Goal: Information Seeking & Learning: Understand process/instructions

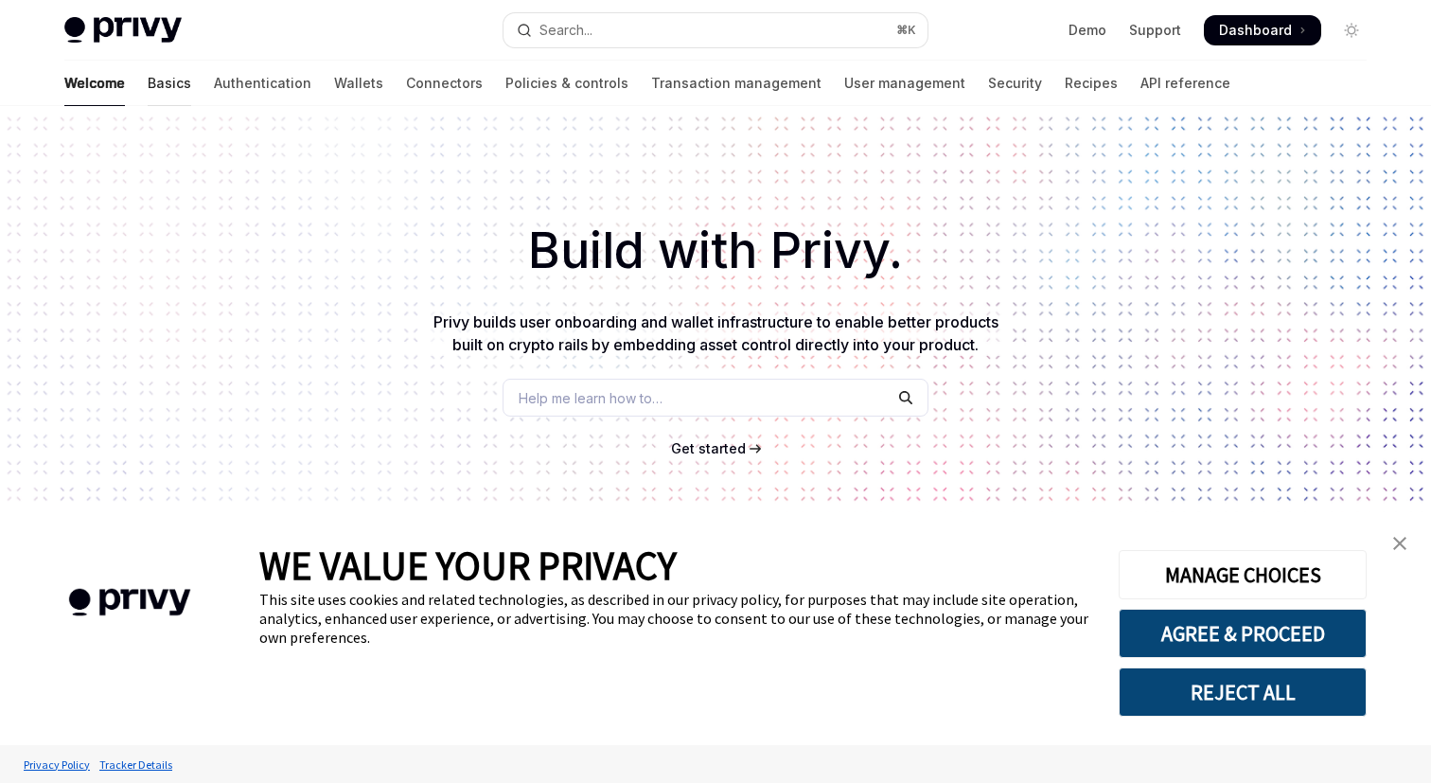
click at [148, 80] on link "Basics" at bounding box center [170, 83] width 44 height 45
type textarea "*"
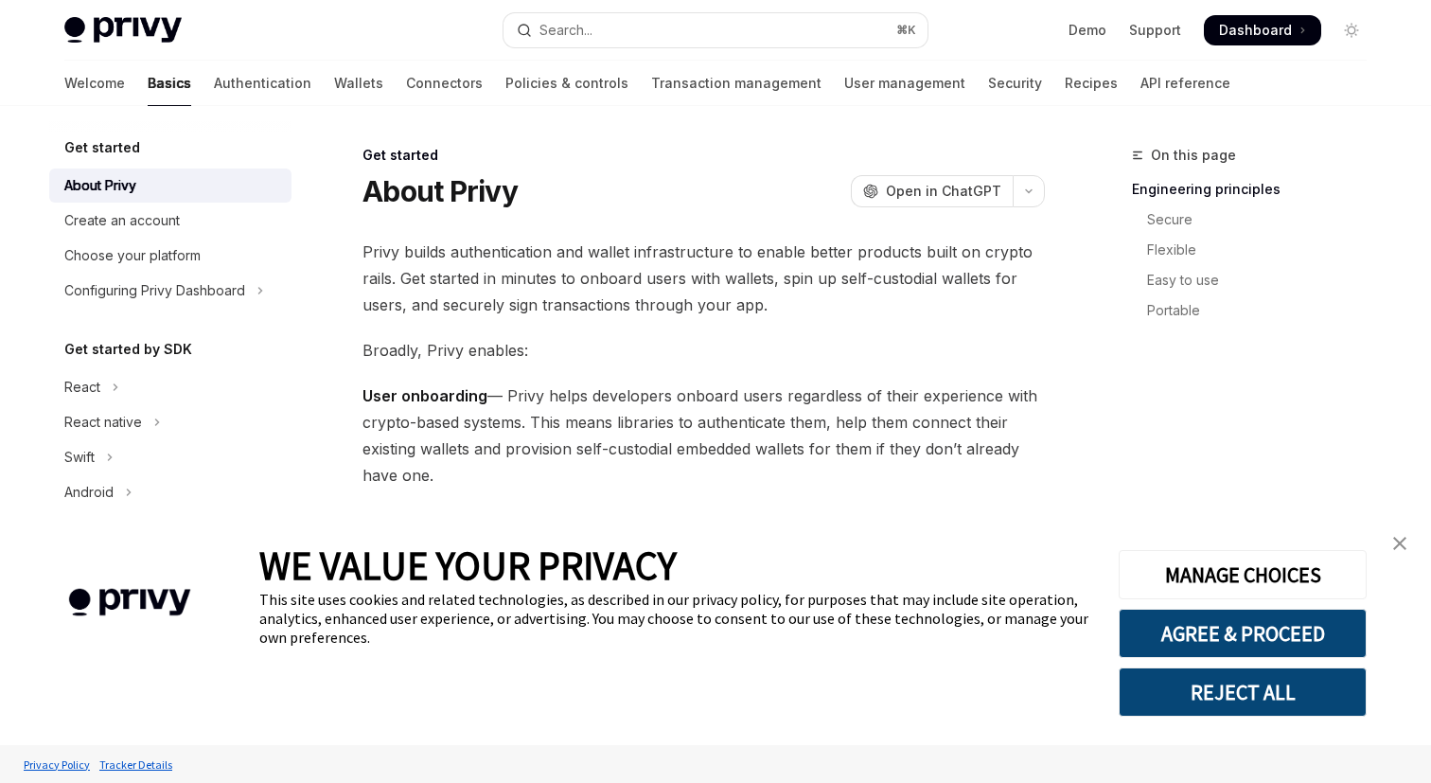
click at [1236, 33] on span "Dashboard" at bounding box center [1255, 30] width 73 height 19
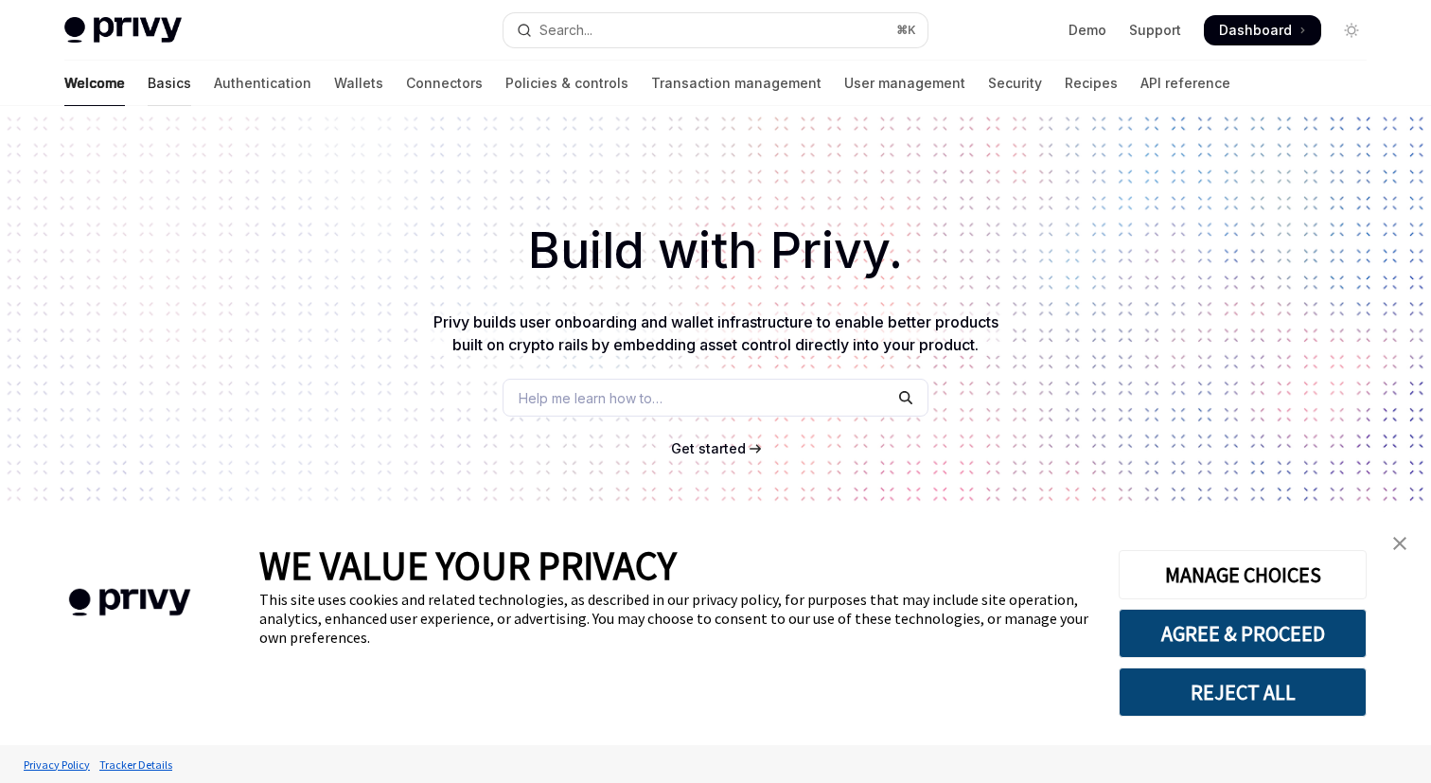
click at [148, 84] on link "Basics" at bounding box center [170, 83] width 44 height 45
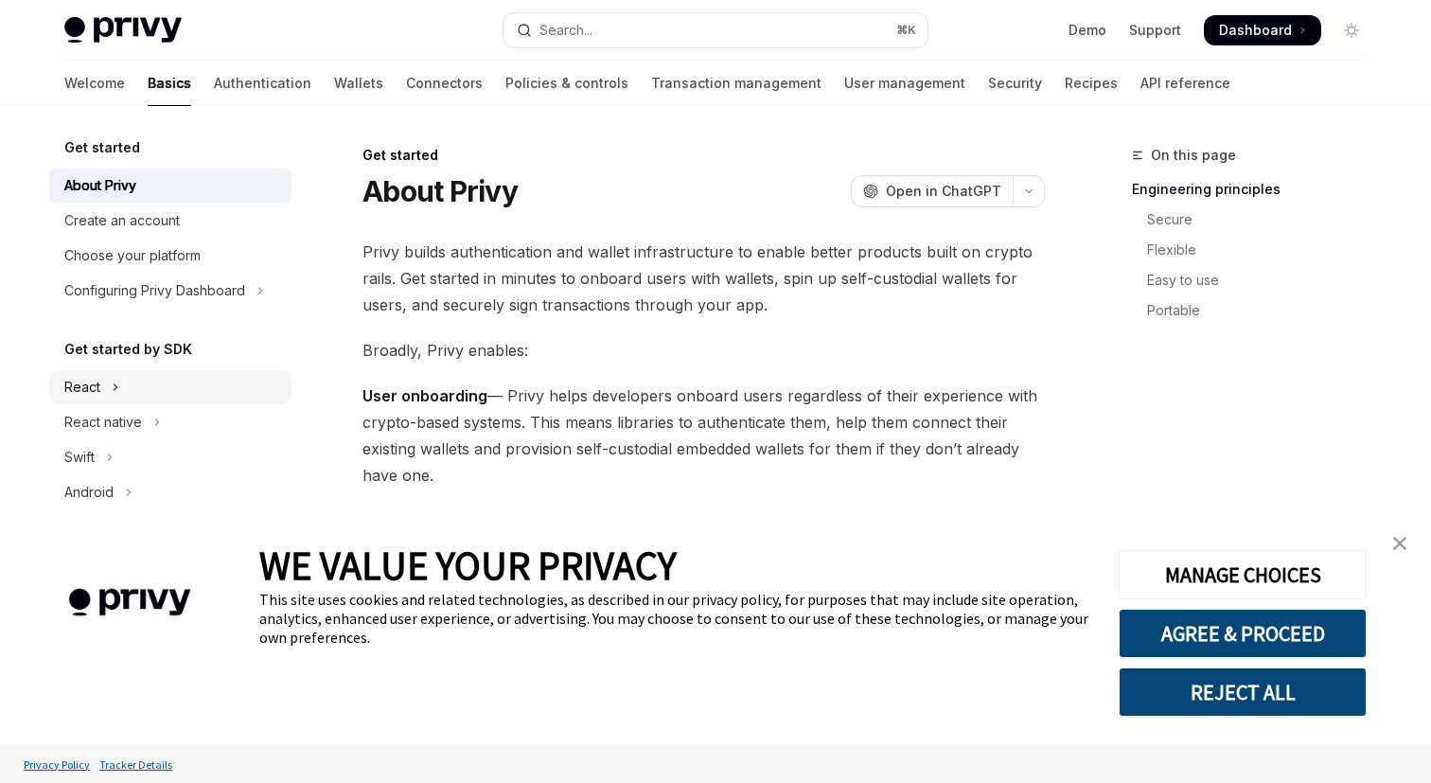
click at [121, 394] on button "React" at bounding box center [170, 387] width 242 height 34
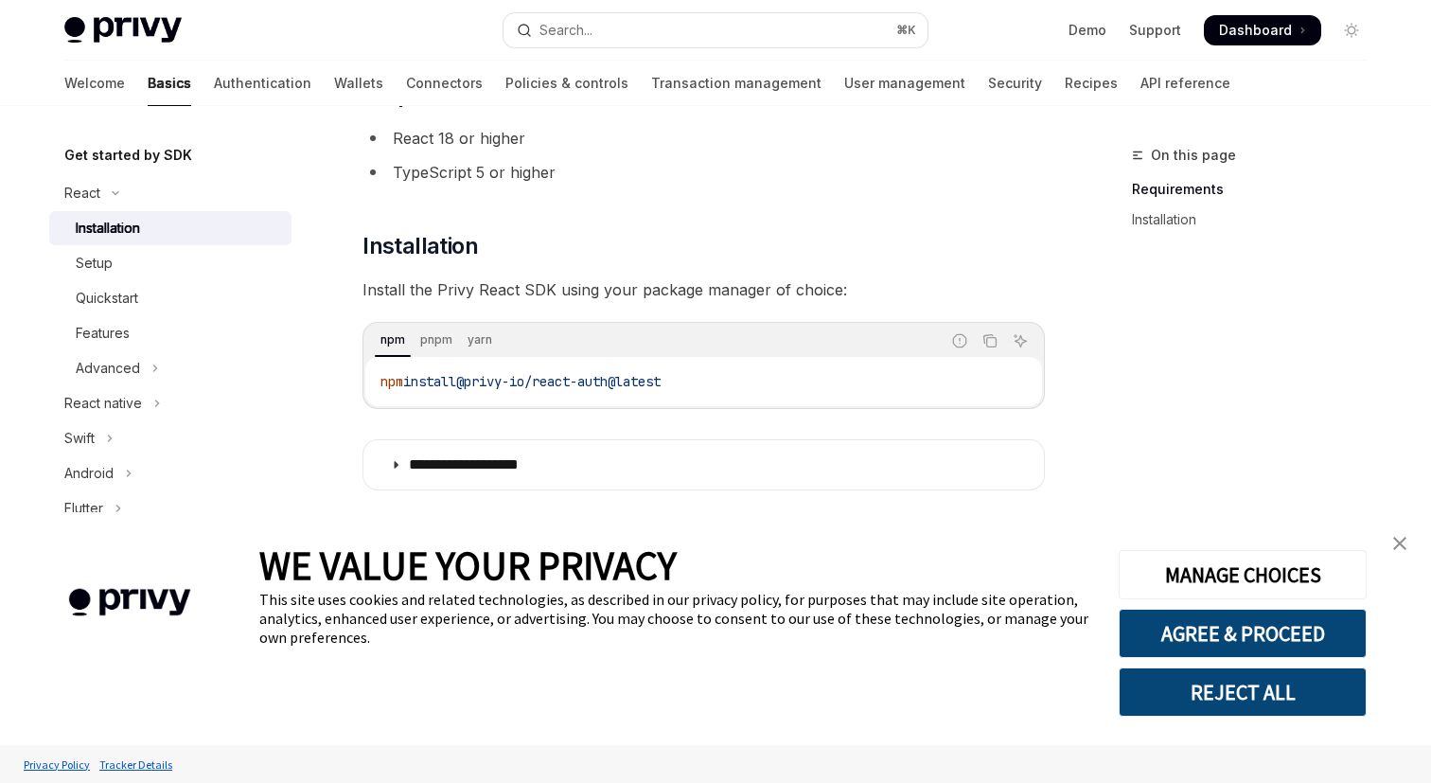
scroll to position [172, 0]
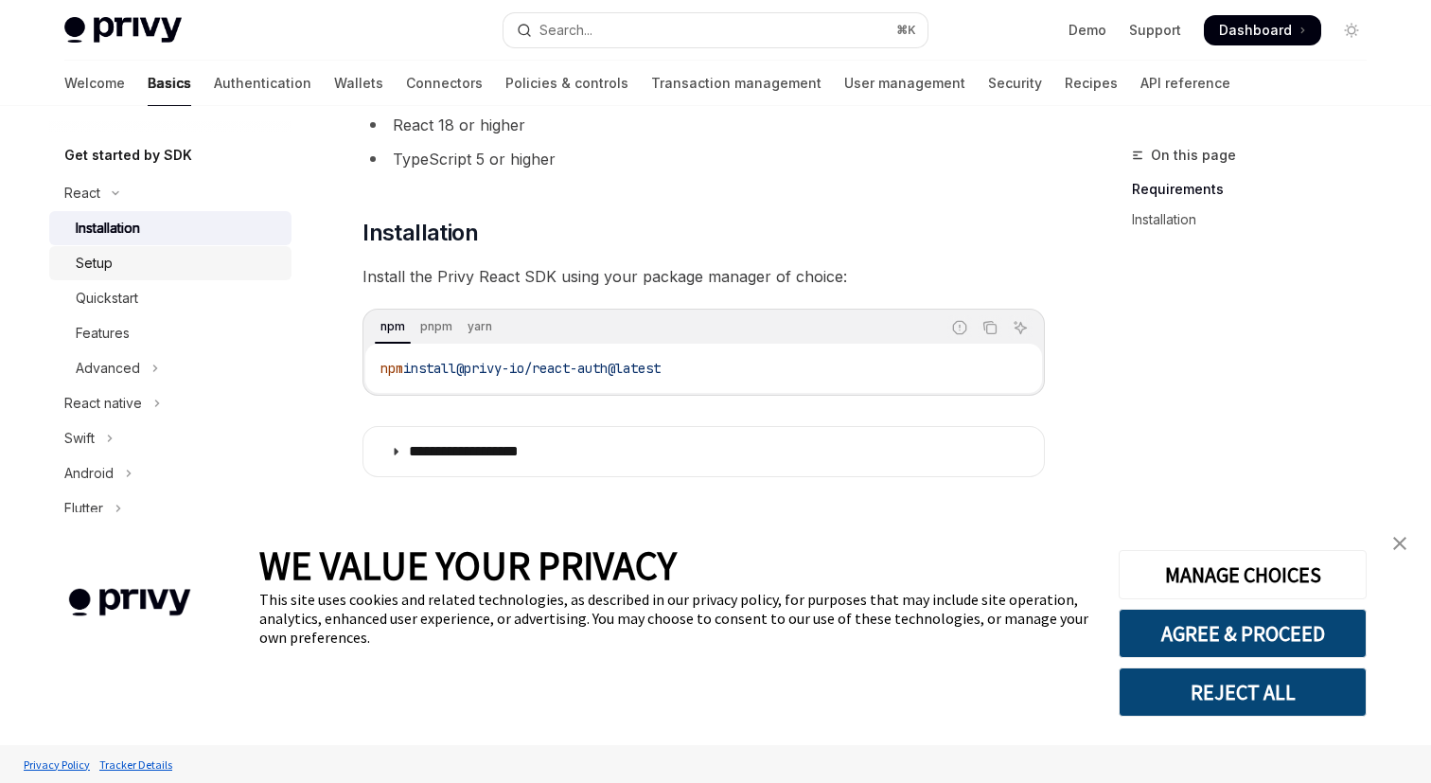
click at [99, 257] on div "Setup" at bounding box center [94, 263] width 37 height 23
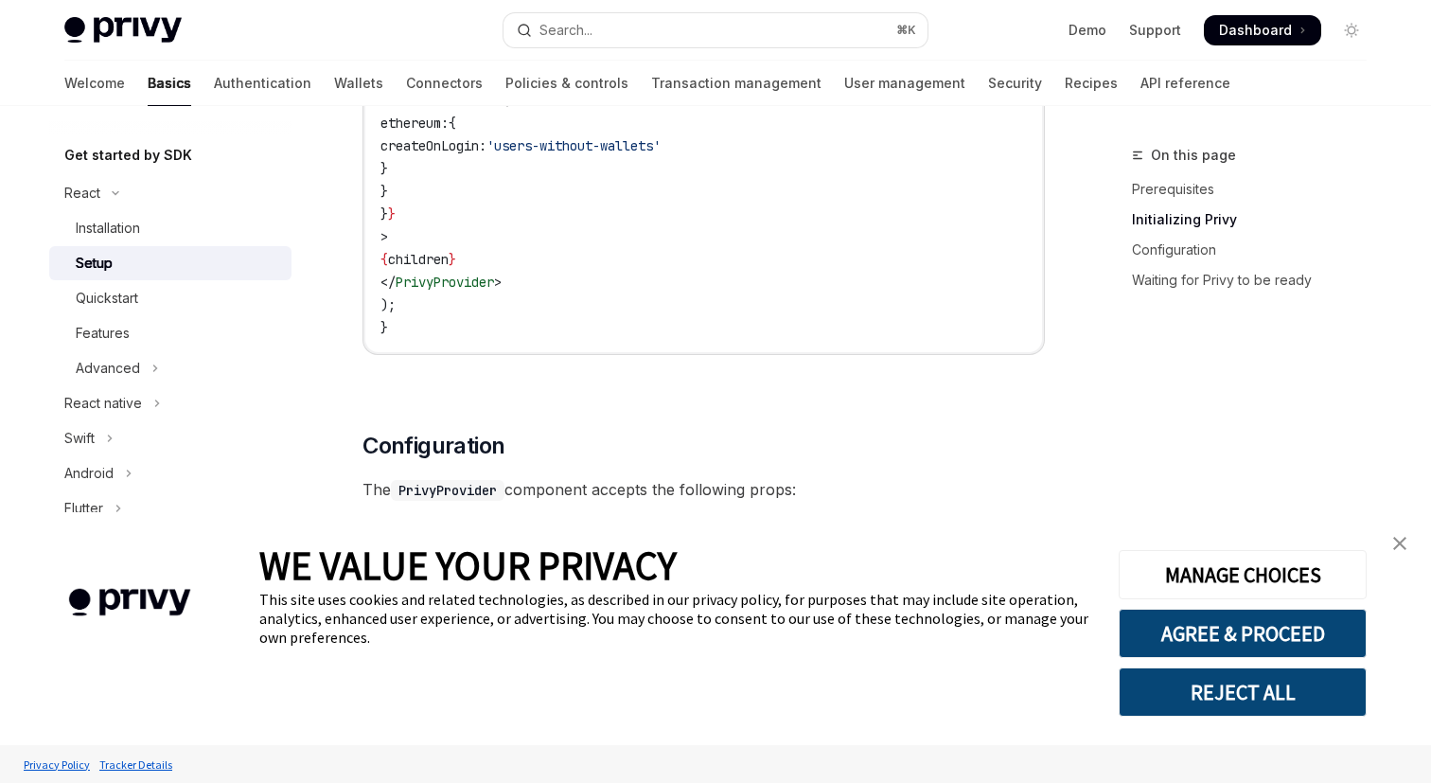
scroll to position [979, 0]
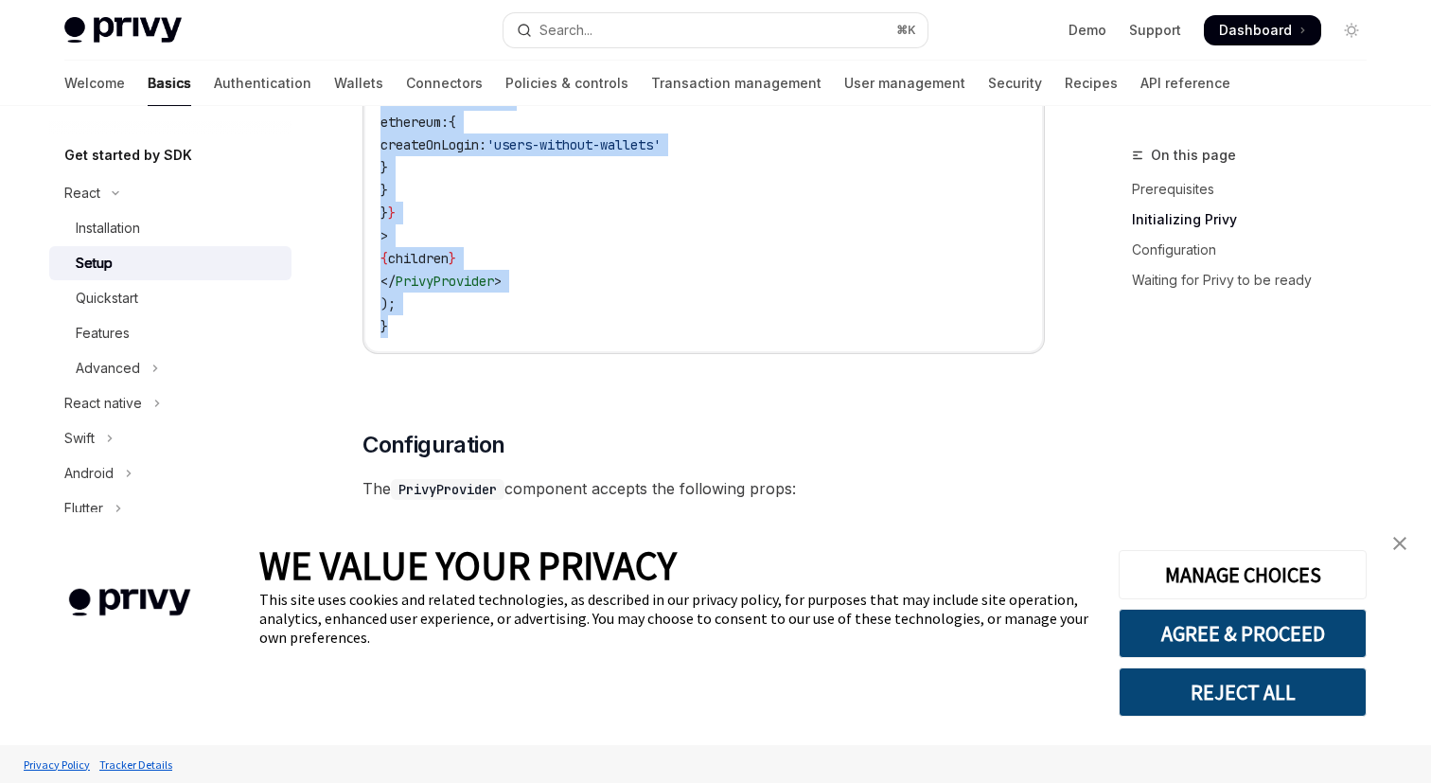
drag, startPoint x: 381, startPoint y: 243, endPoint x: 525, endPoint y: 330, distance: 168.1
click at [525, 330] on code "'use client' ; import { PrivyProvider } from '@privy-io/react-auth' ; export de…" at bounding box center [703, 88] width 646 height 500
copy code "'use client' ; import { PrivyProvider } from '@privy-io/react-auth' ; export de…"
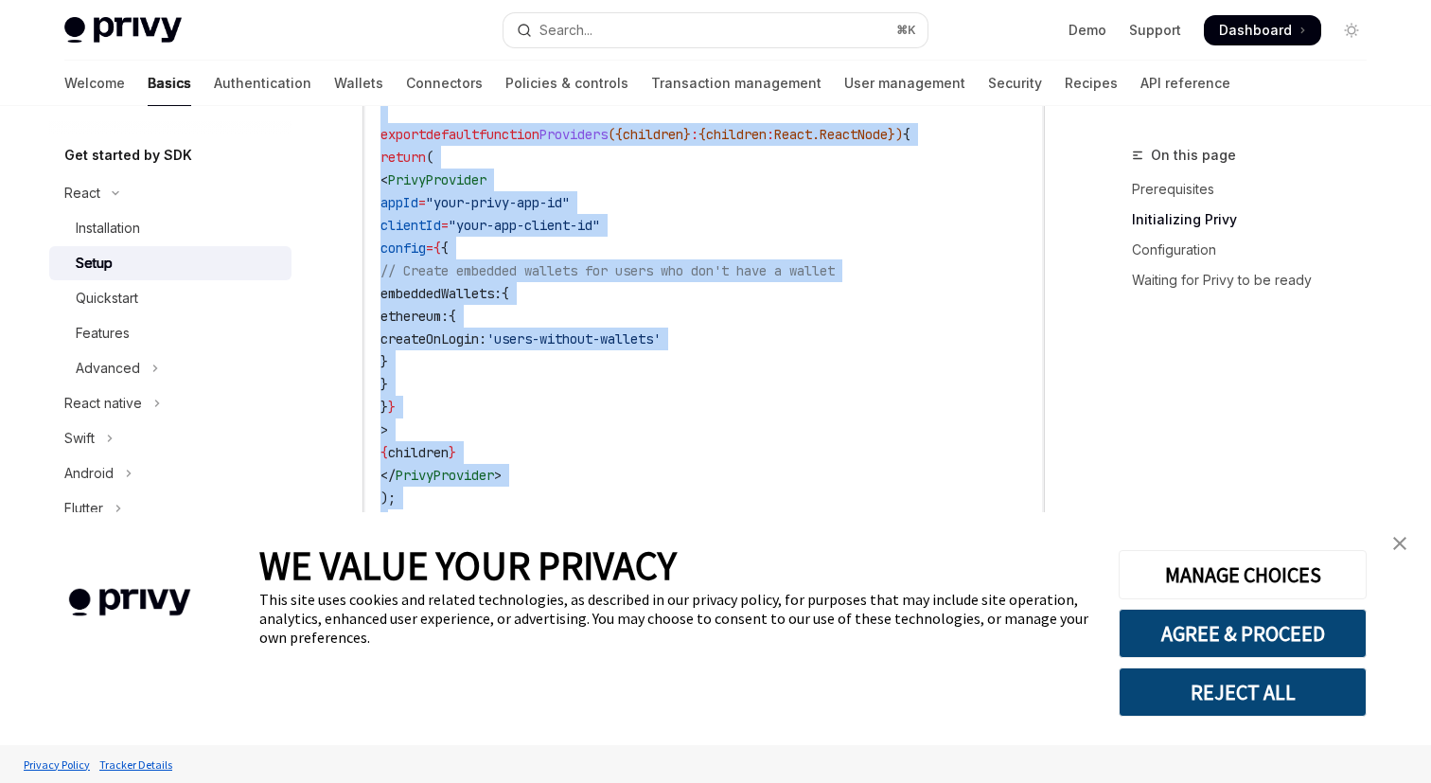
scroll to position [778, 0]
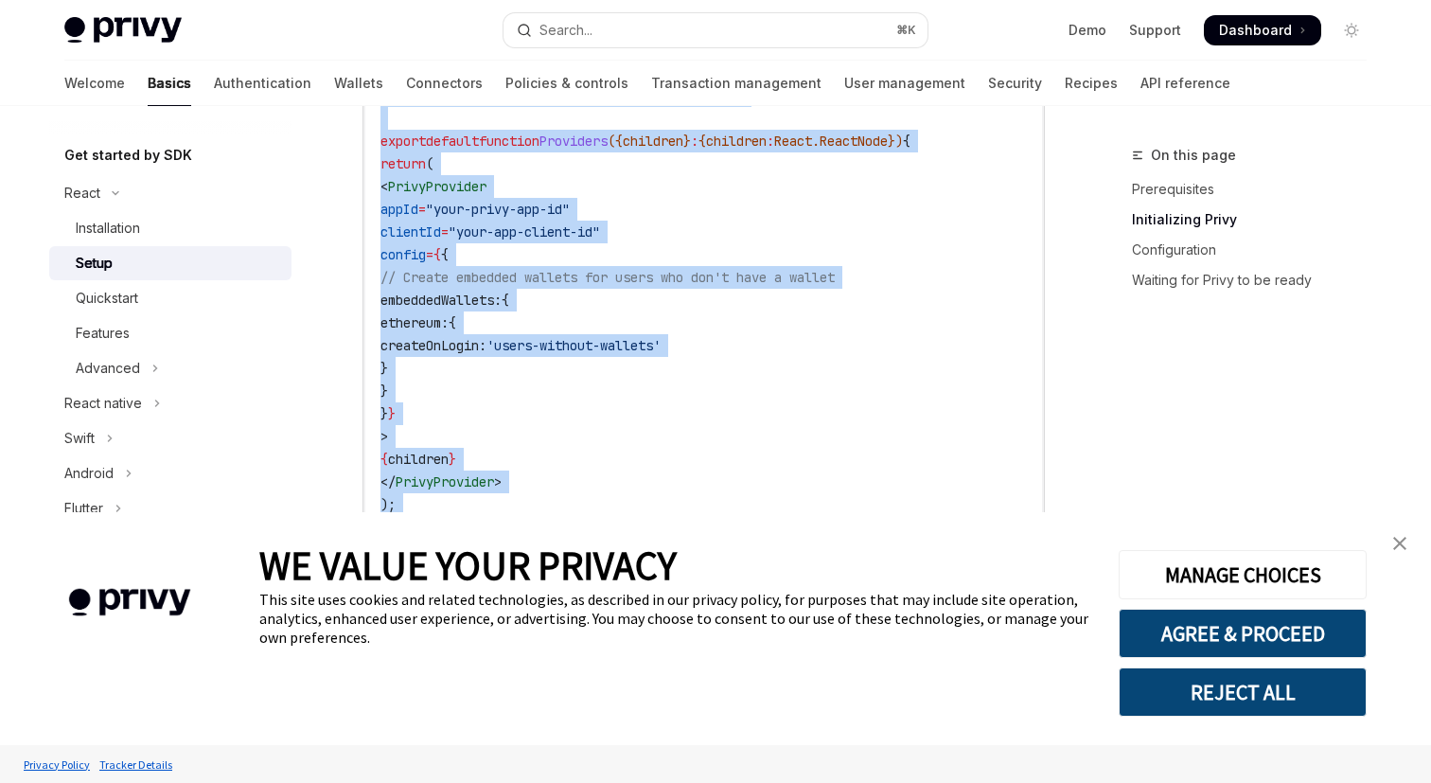
click at [441, 230] on span "clientId" at bounding box center [410, 231] width 61 height 17
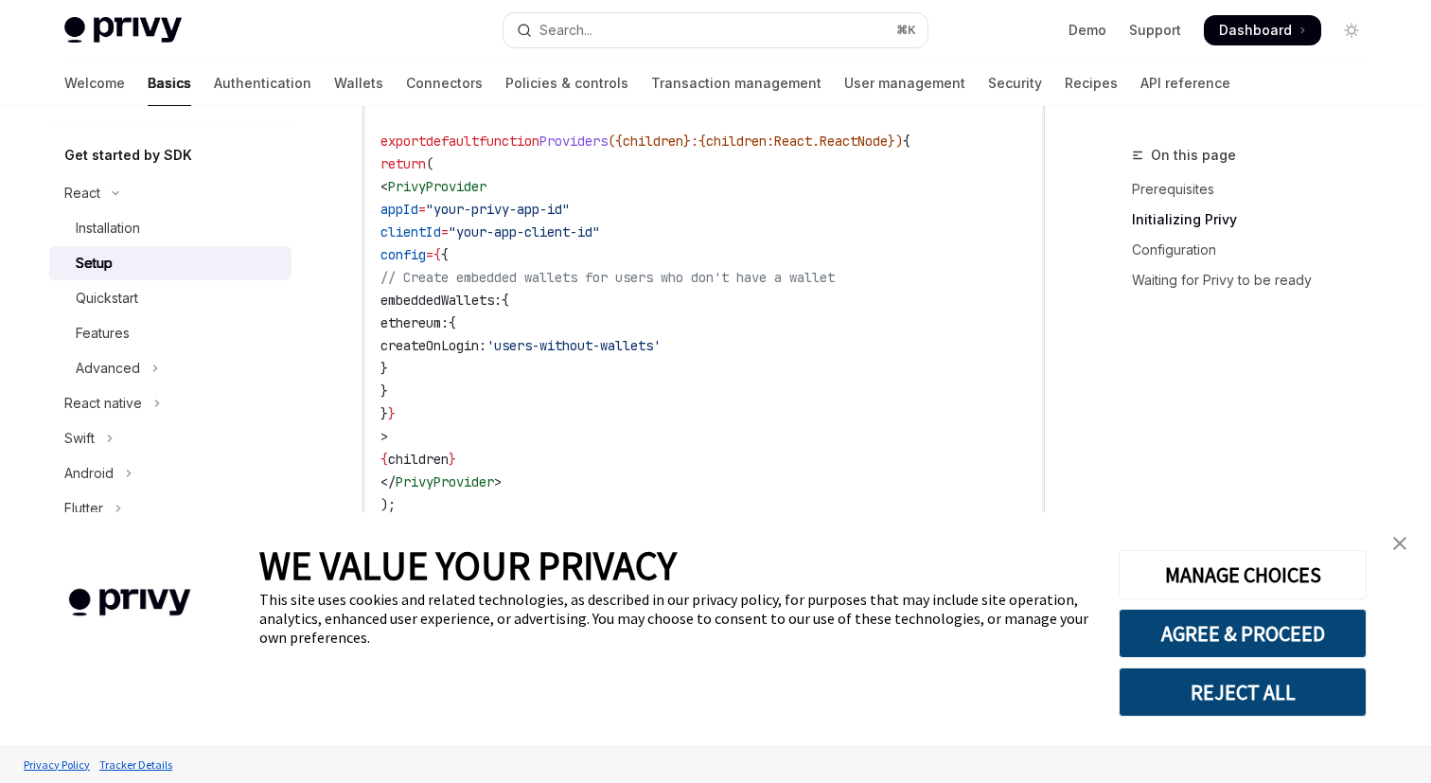
click at [441, 230] on span "clientId" at bounding box center [410, 231] width 61 height 17
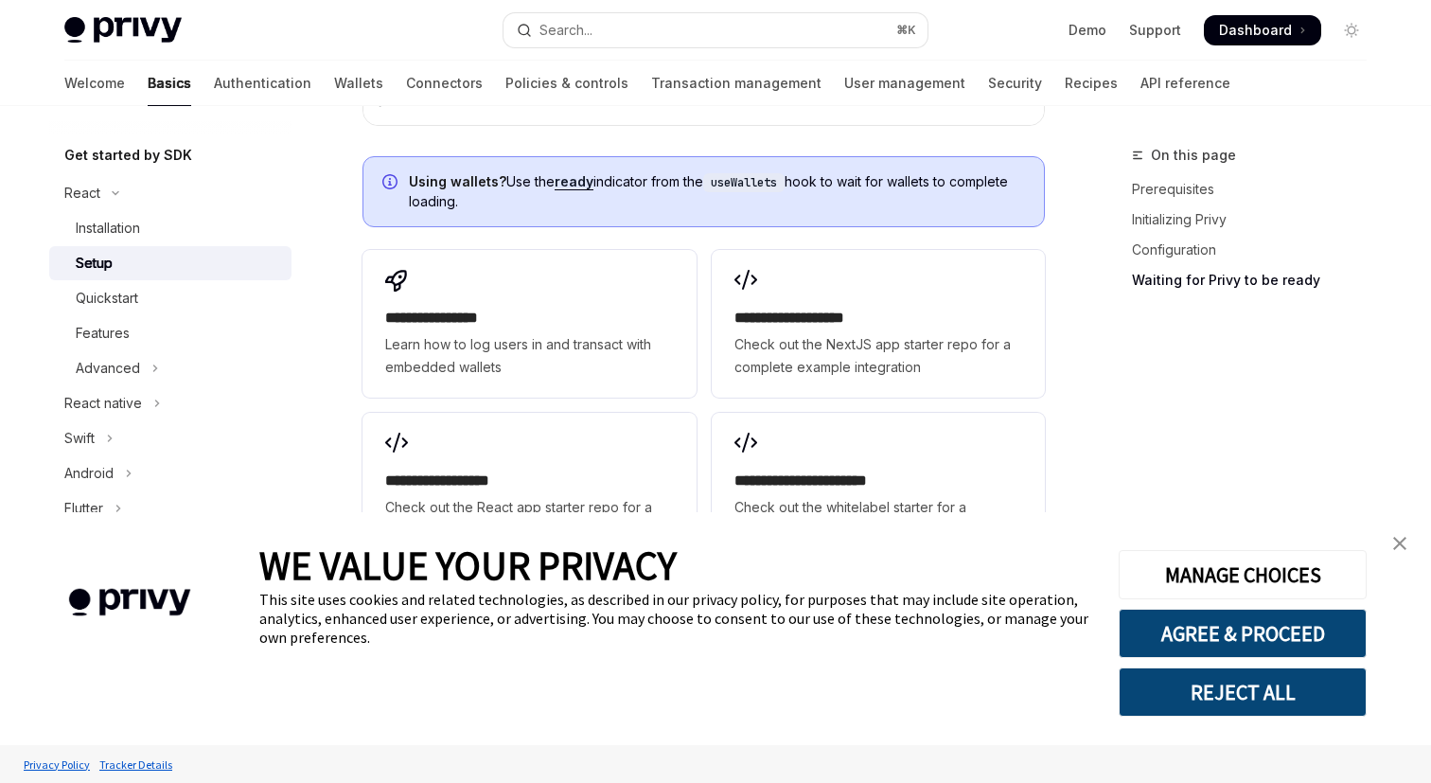
scroll to position [2498, 0]
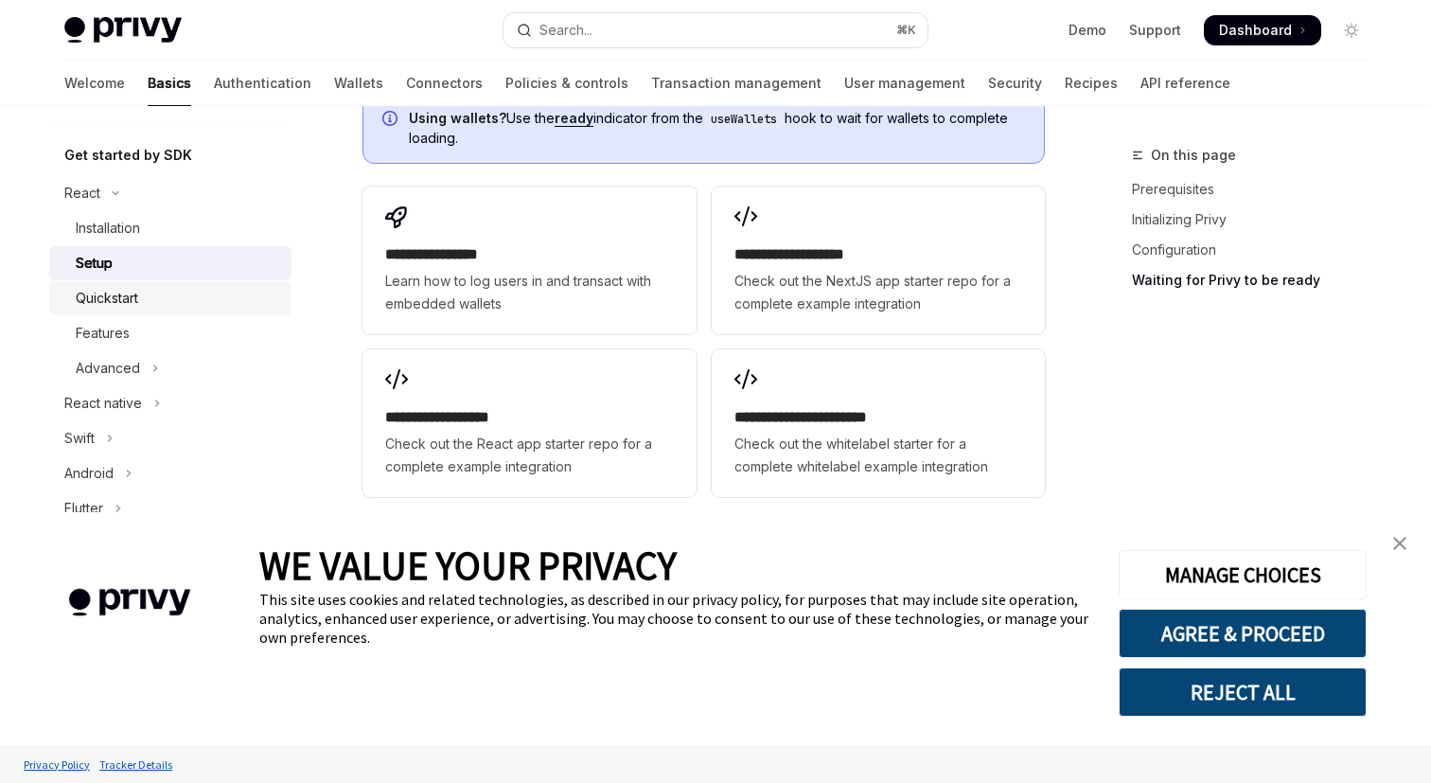
click at [162, 309] on link "Quickstart" at bounding box center [170, 298] width 242 height 34
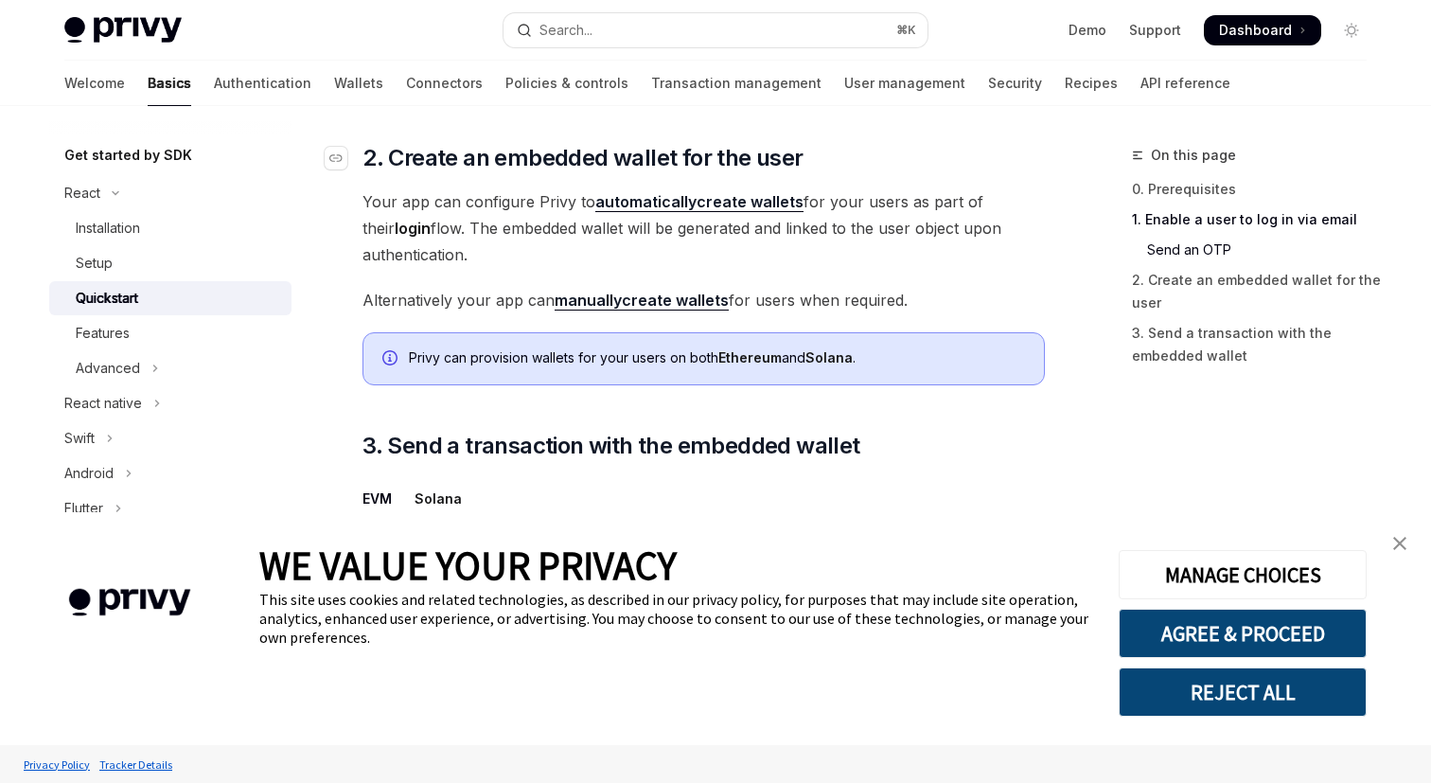
scroll to position [1338, 0]
click at [732, 213] on link "automatically create wallets" at bounding box center [699, 203] width 208 height 20
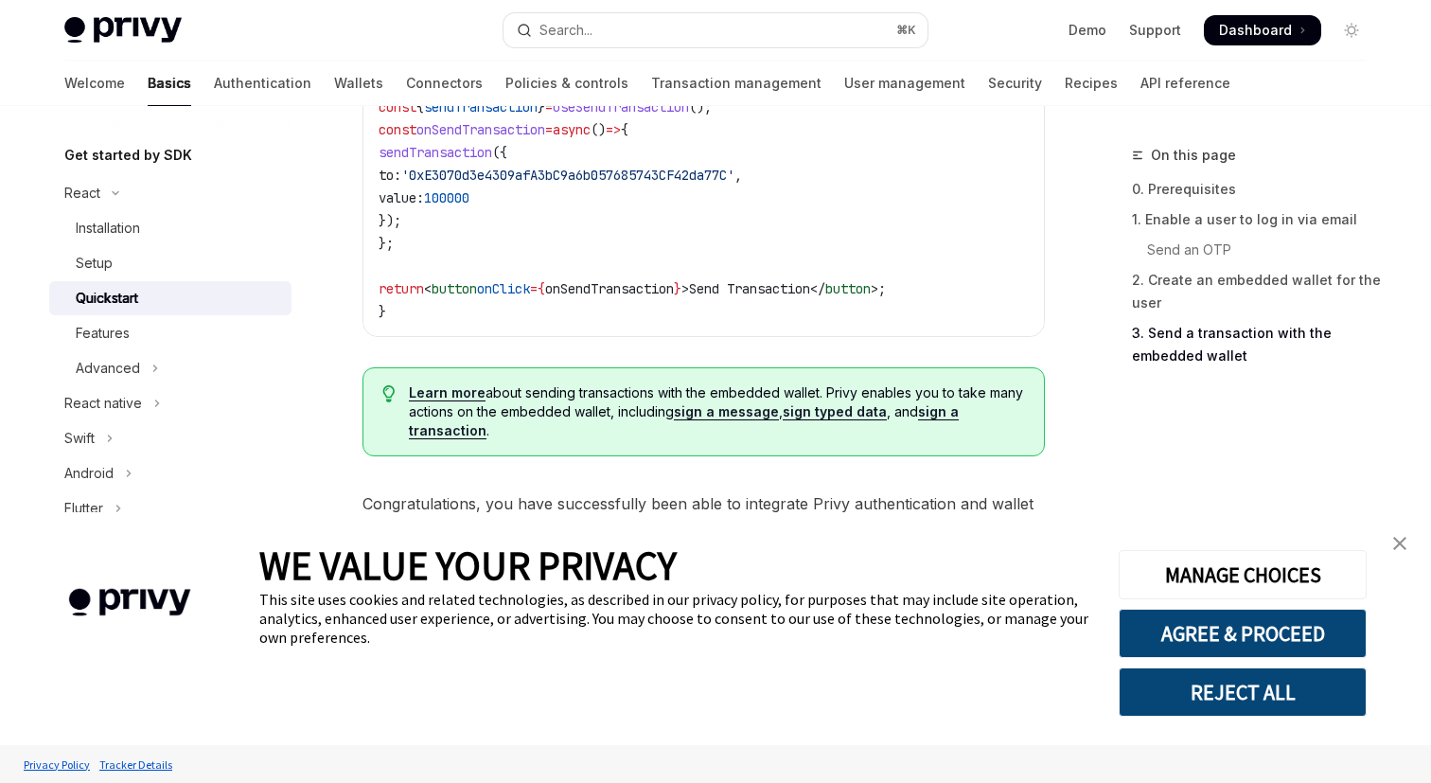
scroll to position [1993, 0]
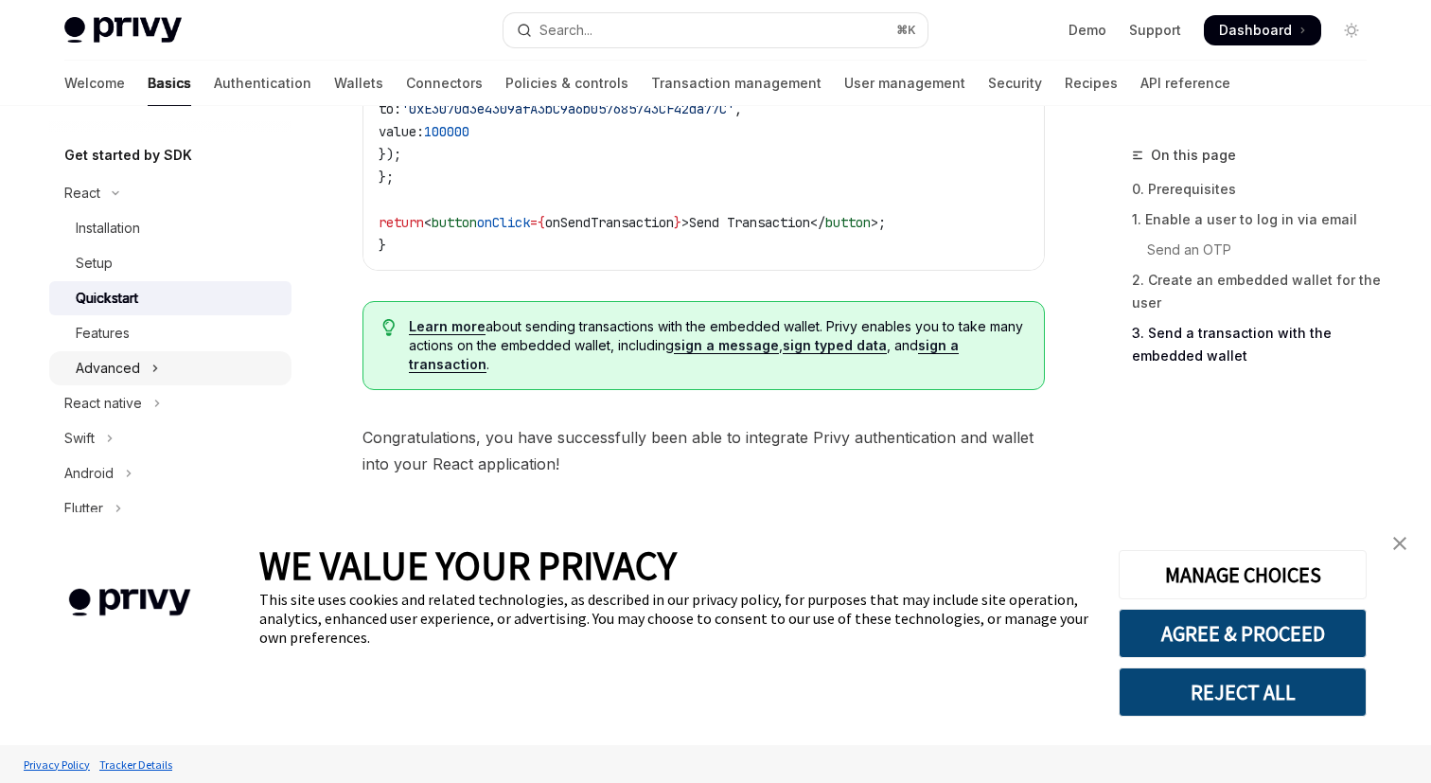
click at [169, 356] on button "Advanced" at bounding box center [170, 368] width 242 height 34
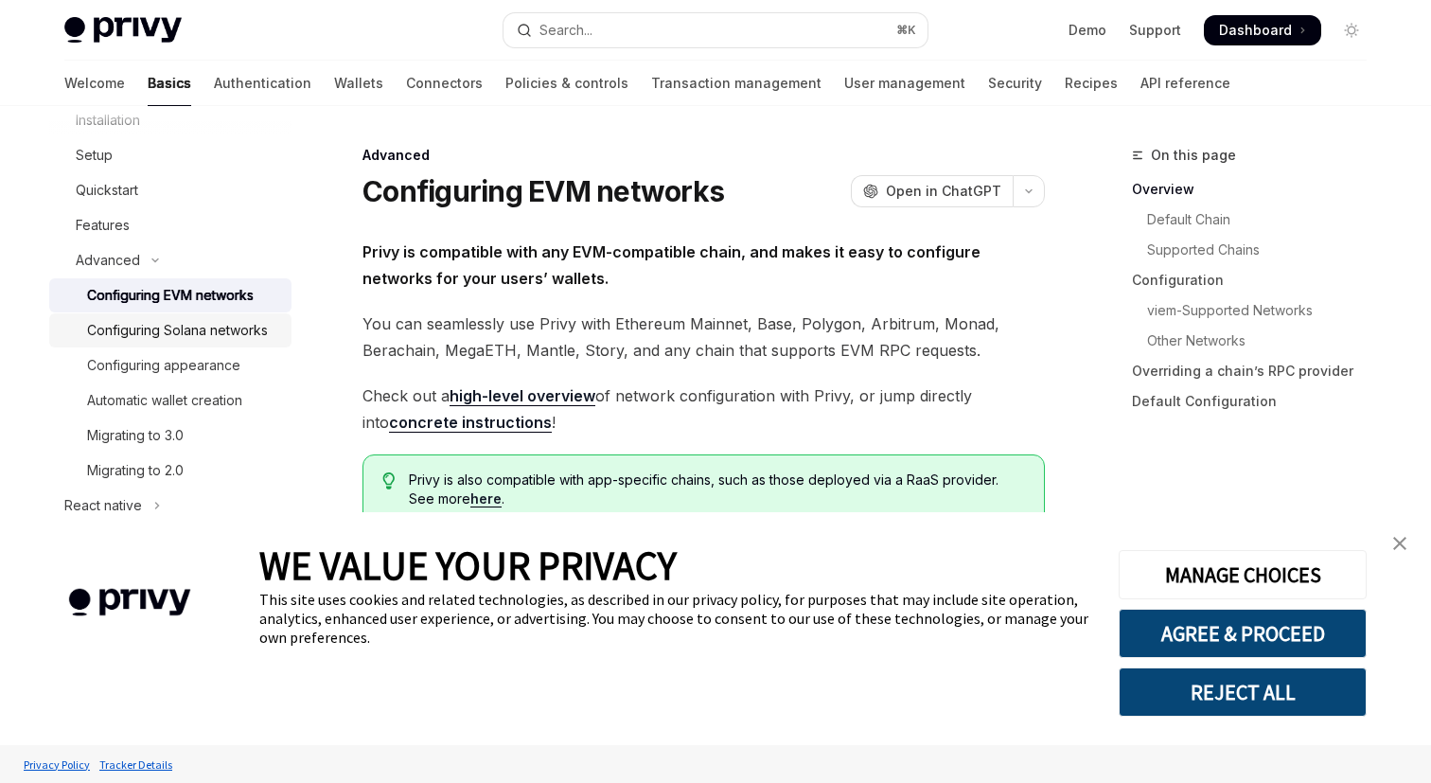
scroll to position [316, 0]
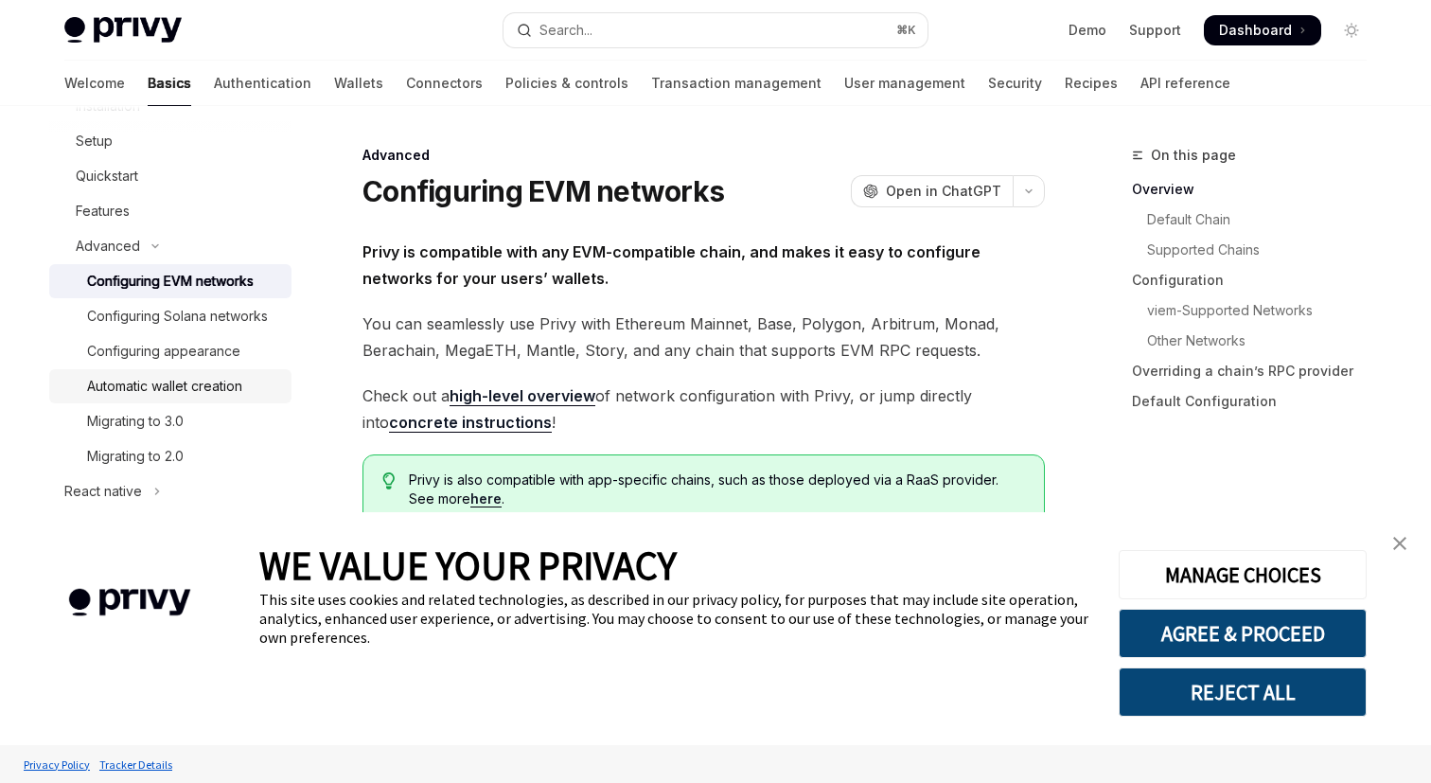
click at [160, 386] on div "Automatic wallet creation" at bounding box center [164, 386] width 155 height 23
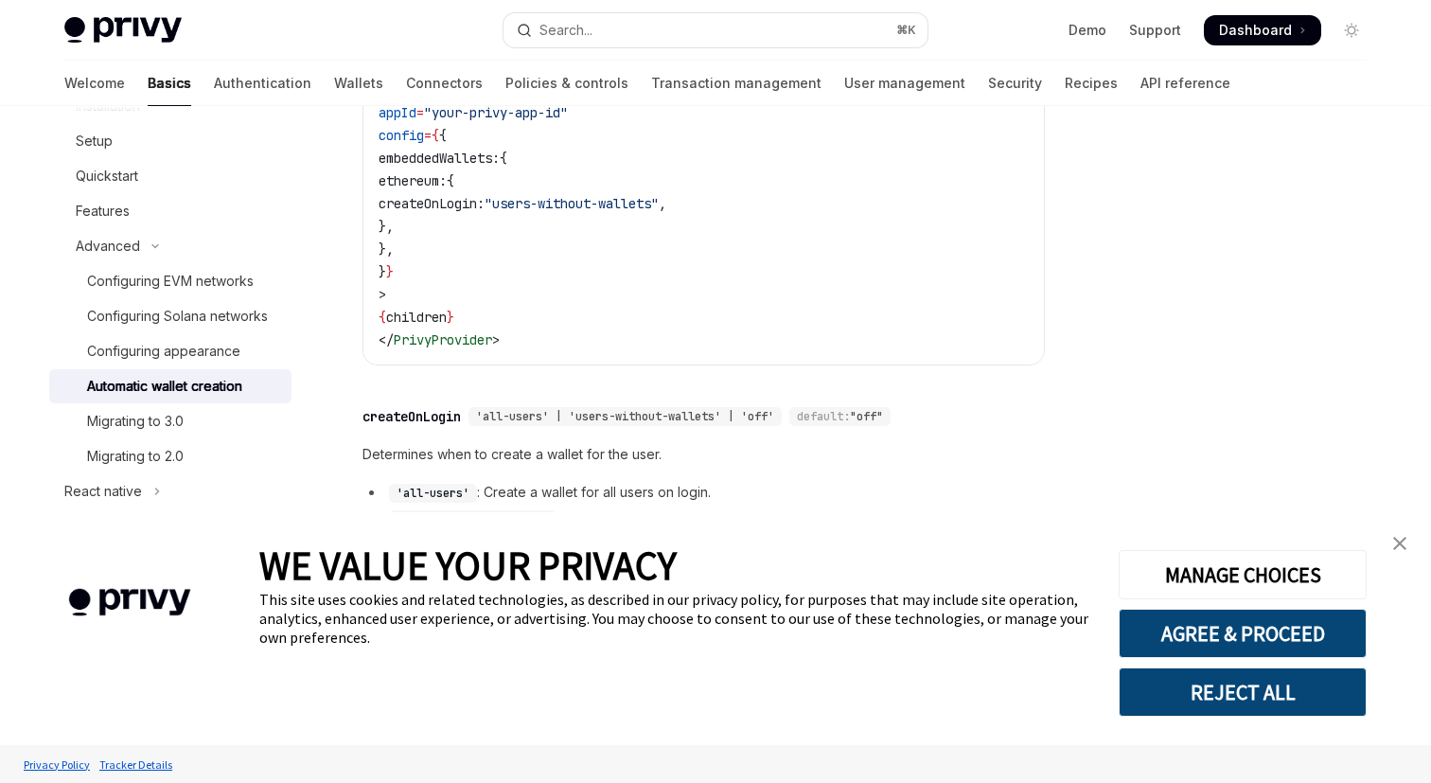
scroll to position [707, 0]
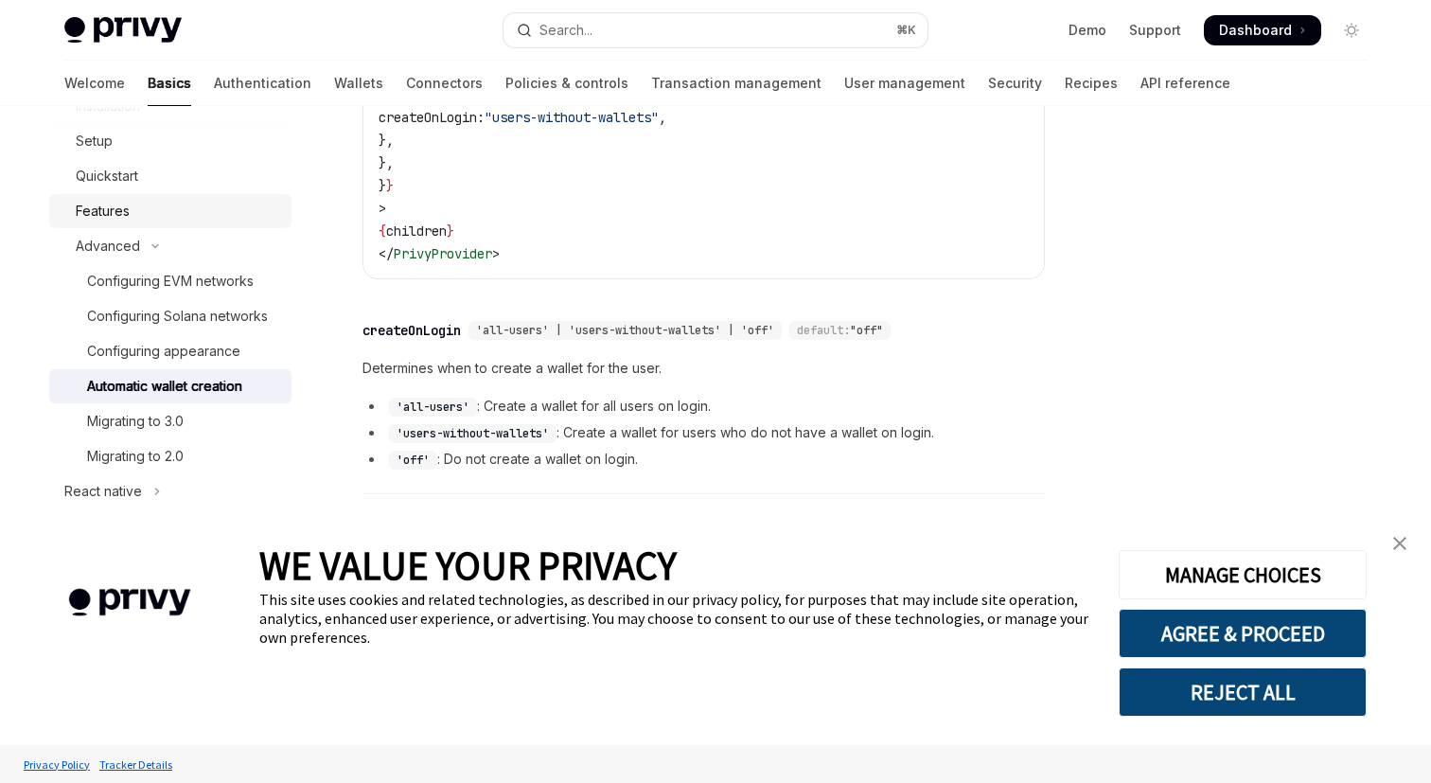
click at [105, 212] on div "Features" at bounding box center [103, 211] width 54 height 23
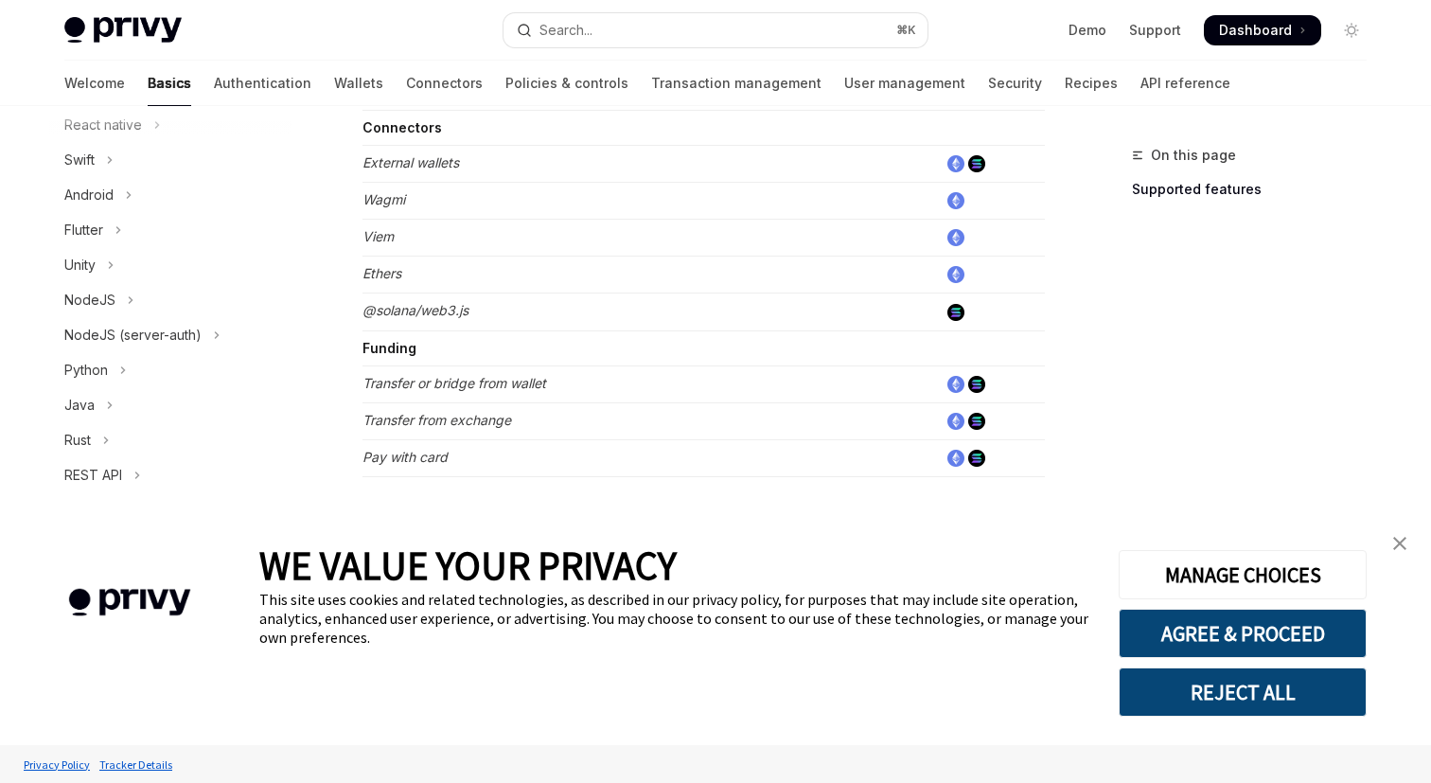
scroll to position [693, 0]
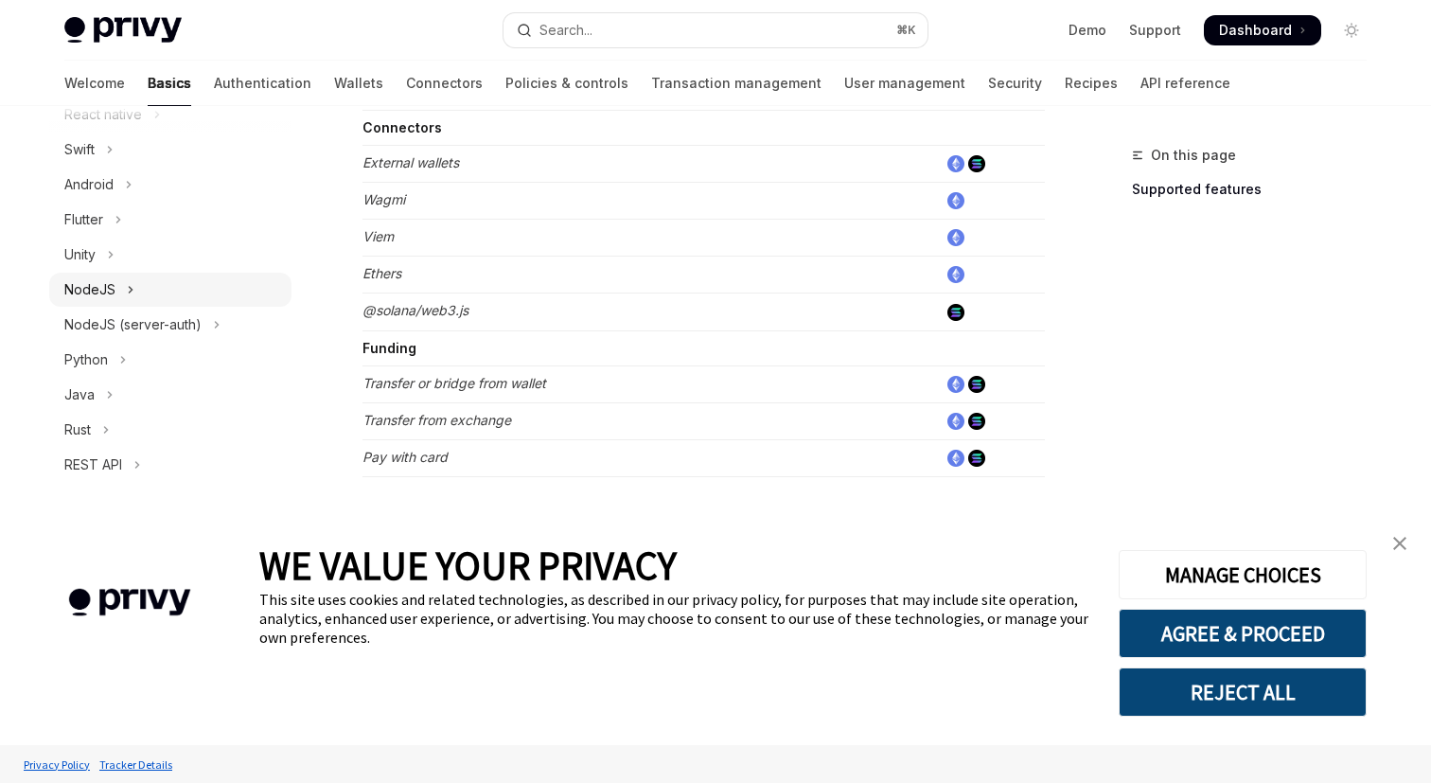
click at [111, 286] on div "NodeJS" at bounding box center [89, 289] width 51 height 23
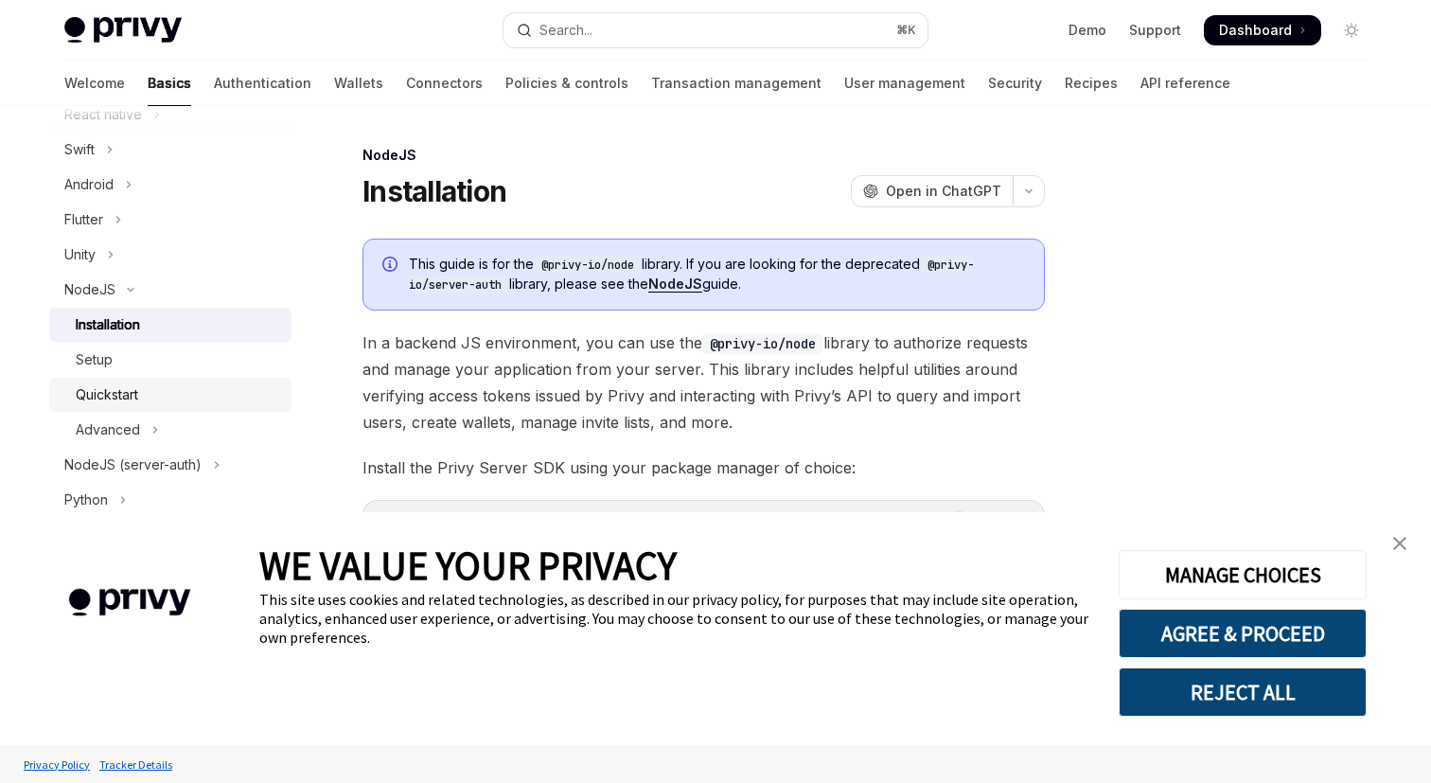
click at [105, 393] on div "Quickstart" at bounding box center [107, 394] width 62 height 23
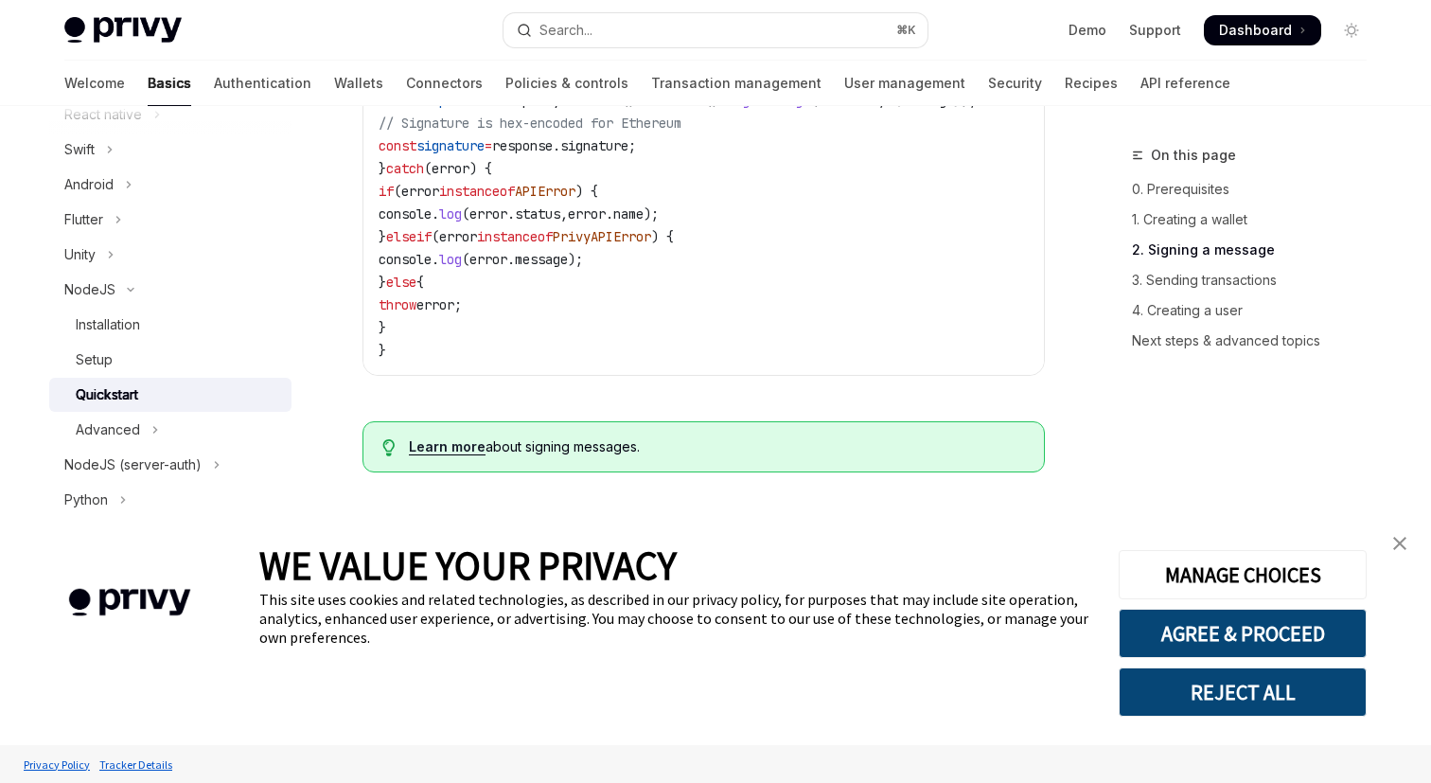
scroll to position [1696, 0]
click at [112, 317] on div "Installation" at bounding box center [108, 324] width 64 height 23
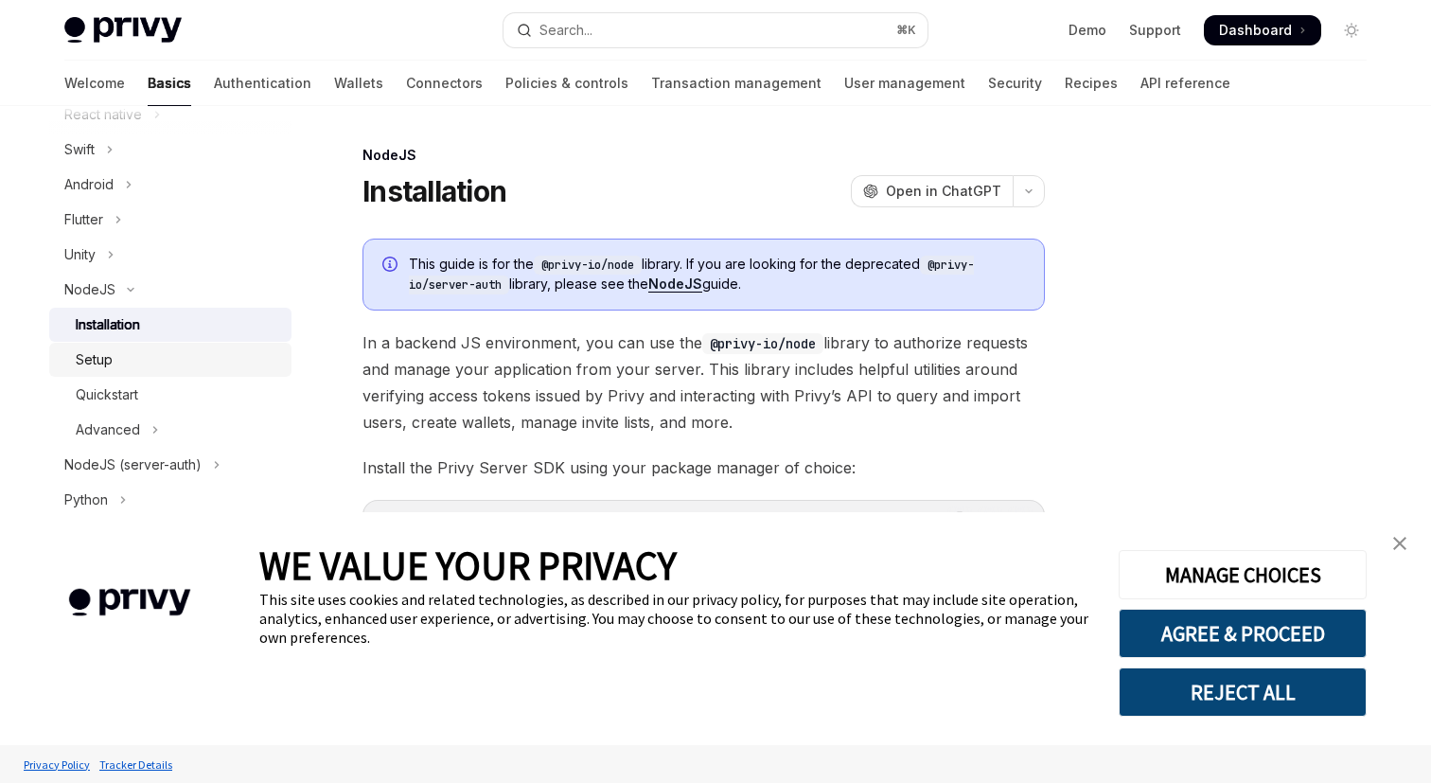
click at [101, 352] on div "Setup" at bounding box center [94, 359] width 37 height 23
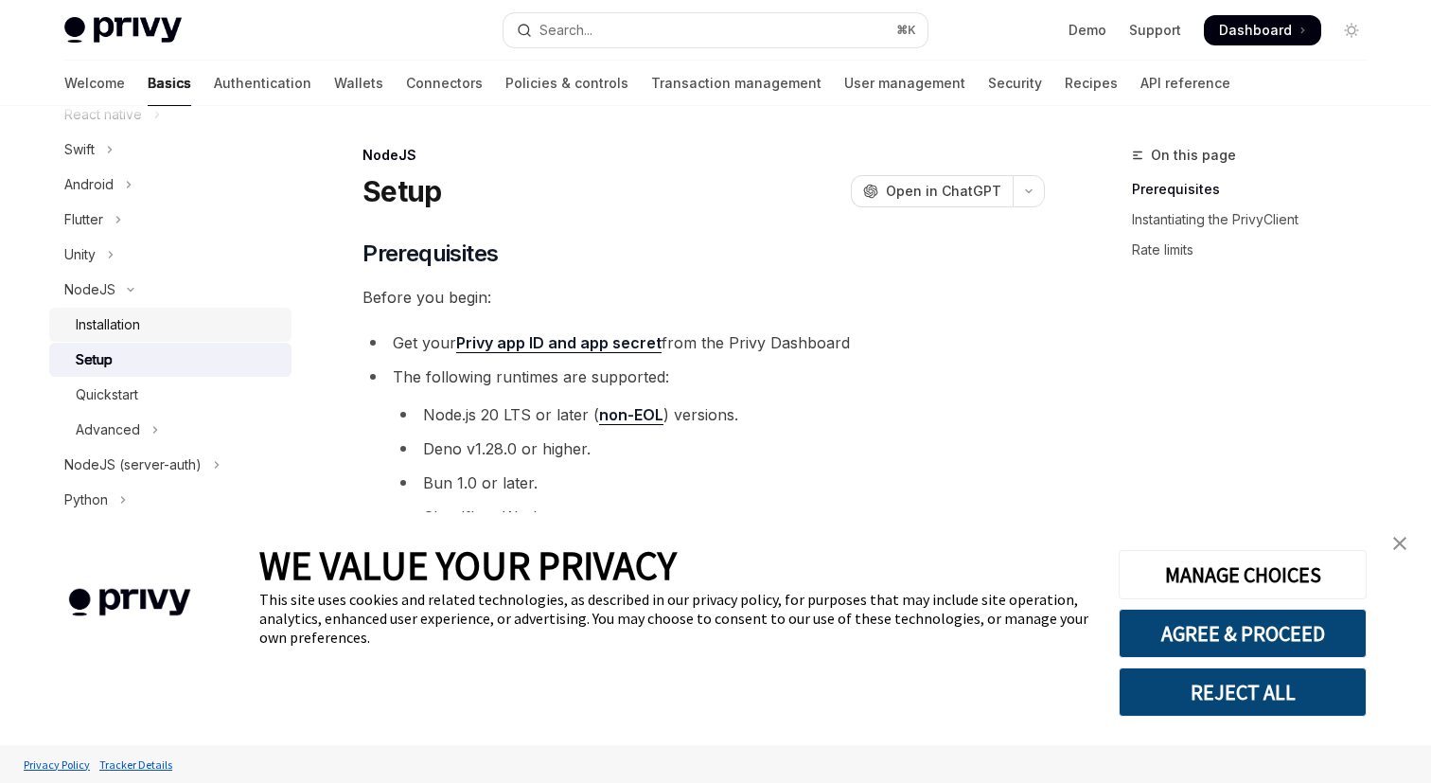
click at [107, 339] on link "Installation" at bounding box center [170, 325] width 242 height 34
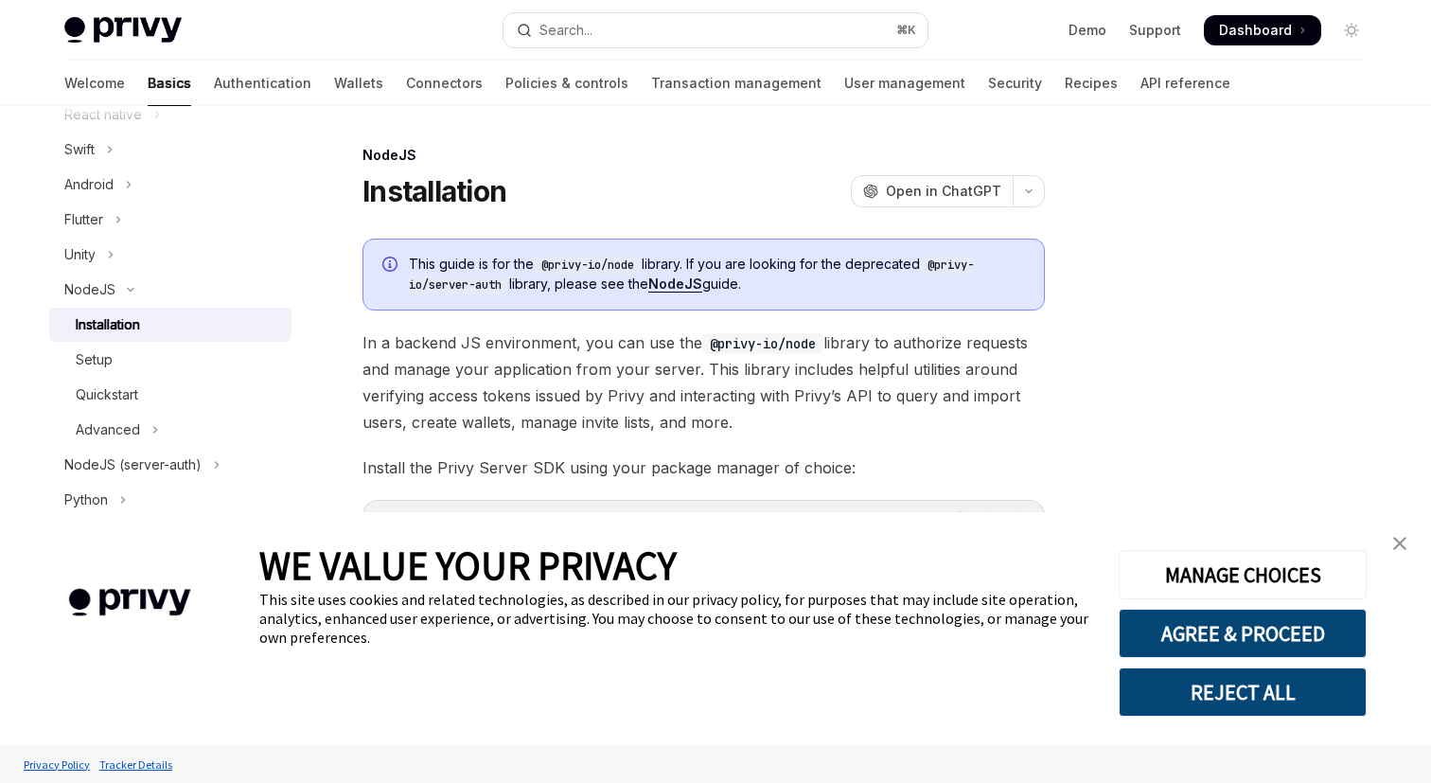
click at [109, 328] on div "Installation" at bounding box center [108, 324] width 64 height 23
type textarea "*"
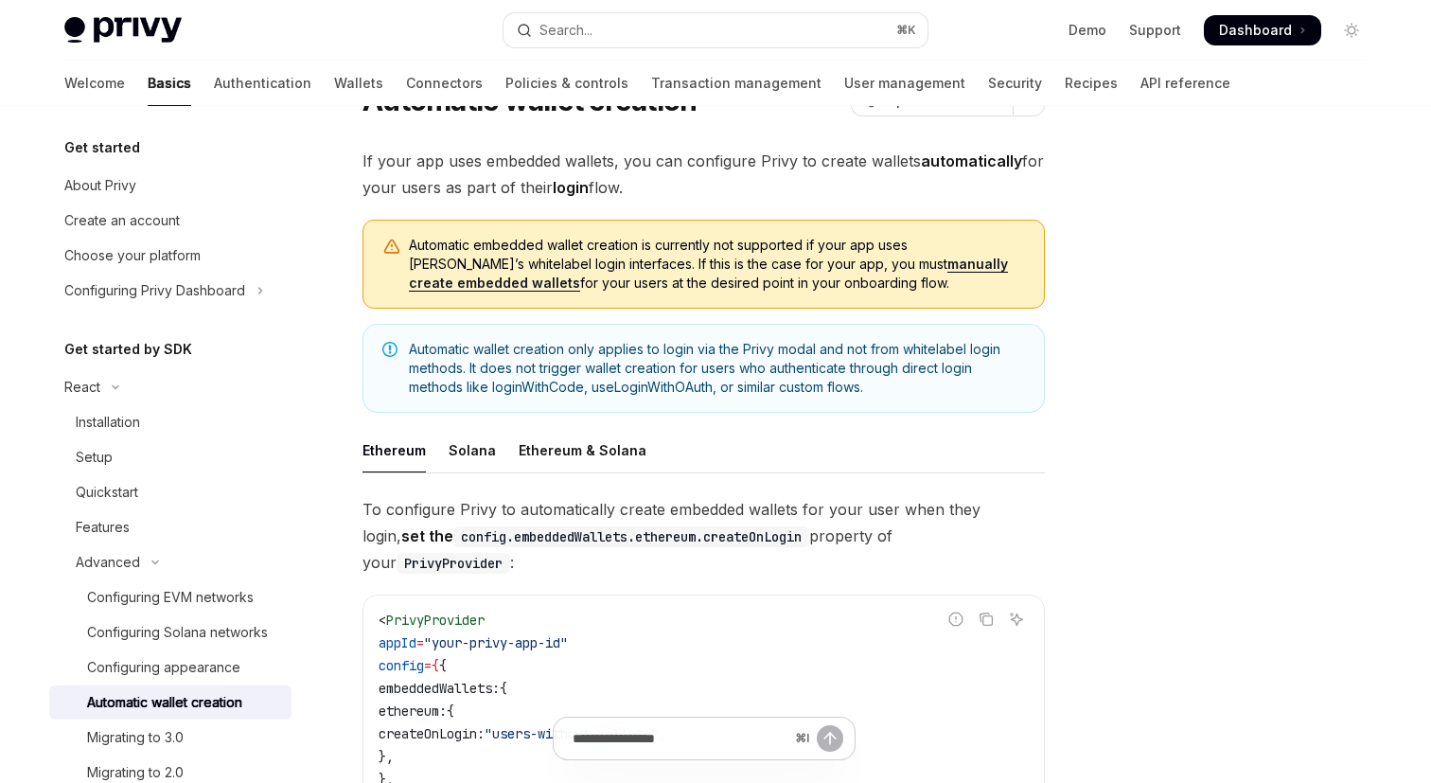
type textarea "*"
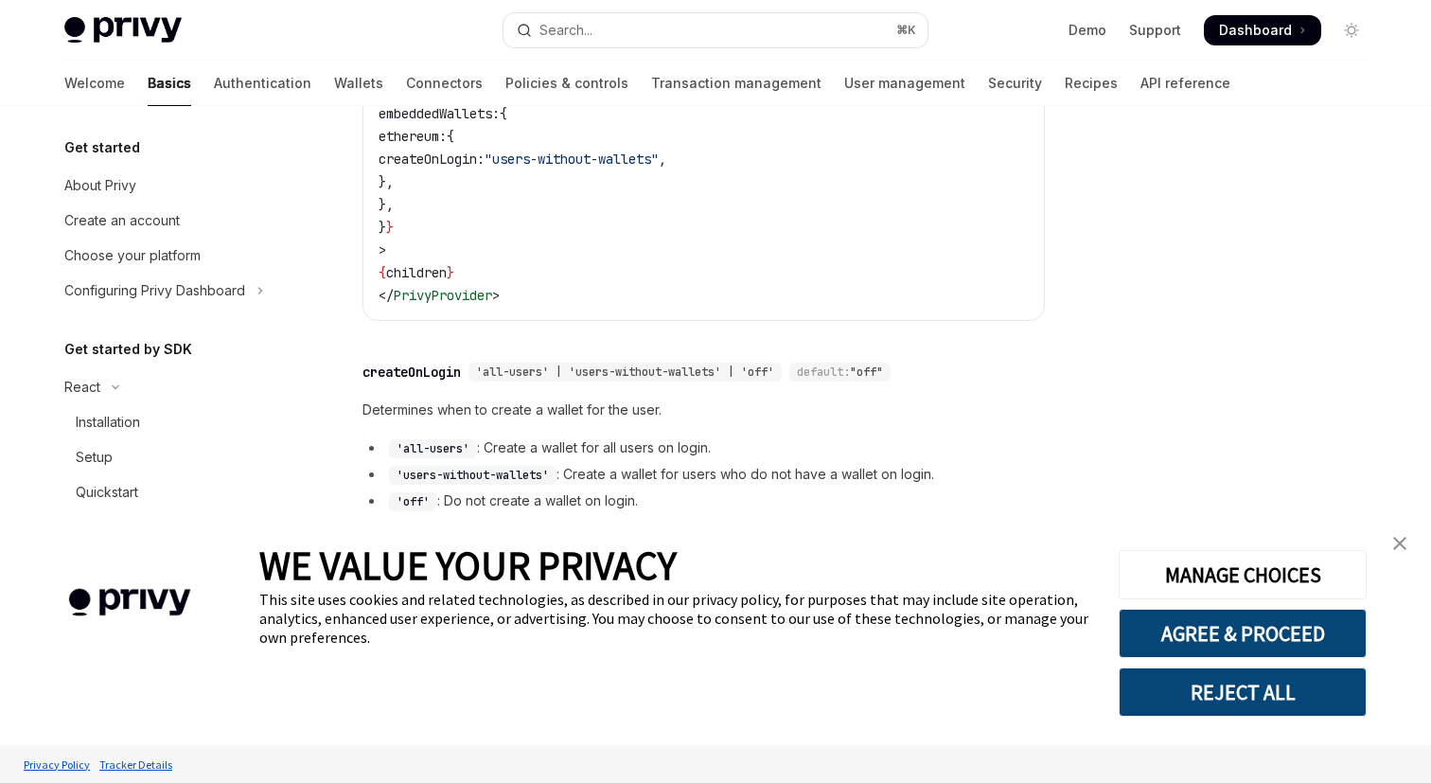
scroll to position [707, 0]
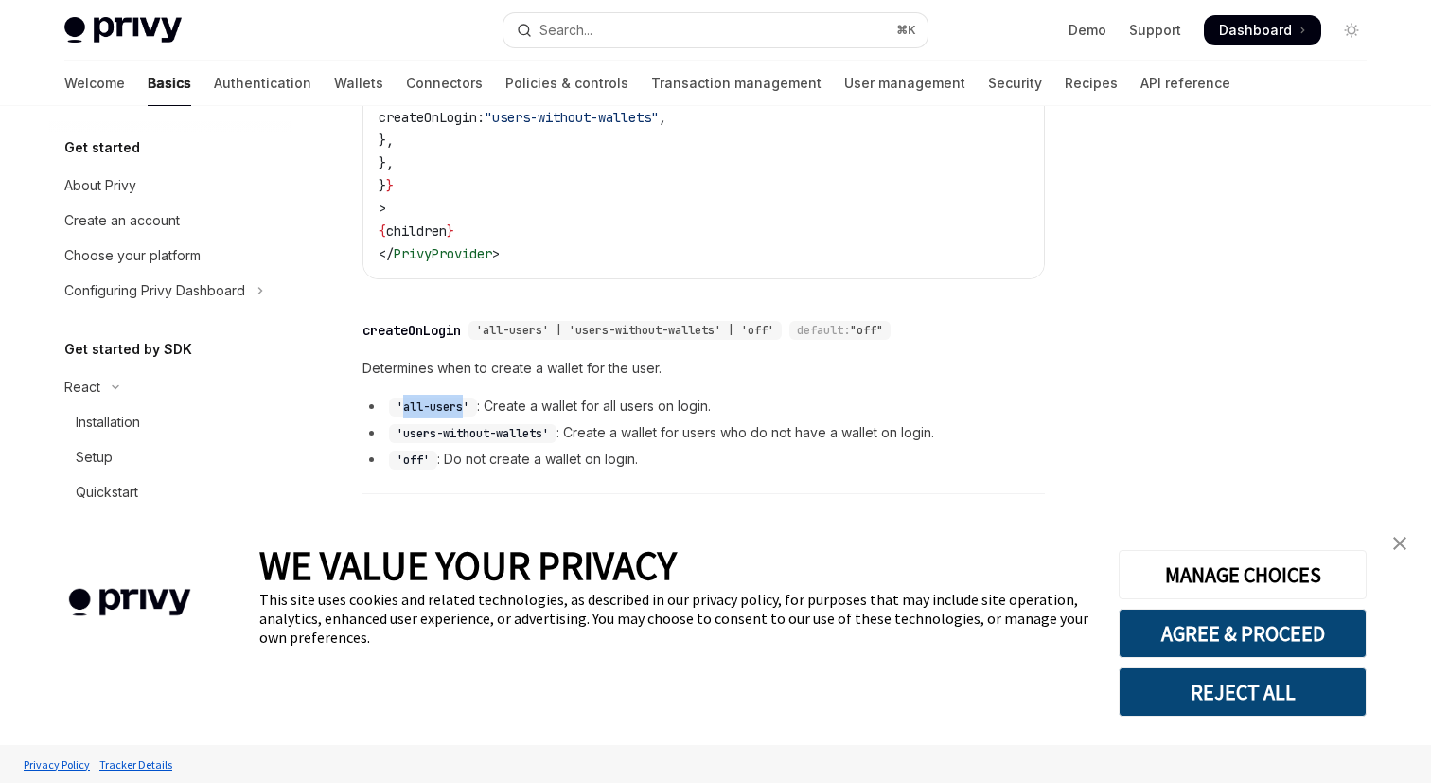
drag, startPoint x: 465, startPoint y: 376, endPoint x: 404, endPoint y: 381, distance: 60.8
click at [404, 397] on code "'all-users'" at bounding box center [433, 406] width 88 height 19
copy code "all-users"
